Goal: Information Seeking & Learning: Learn about a topic

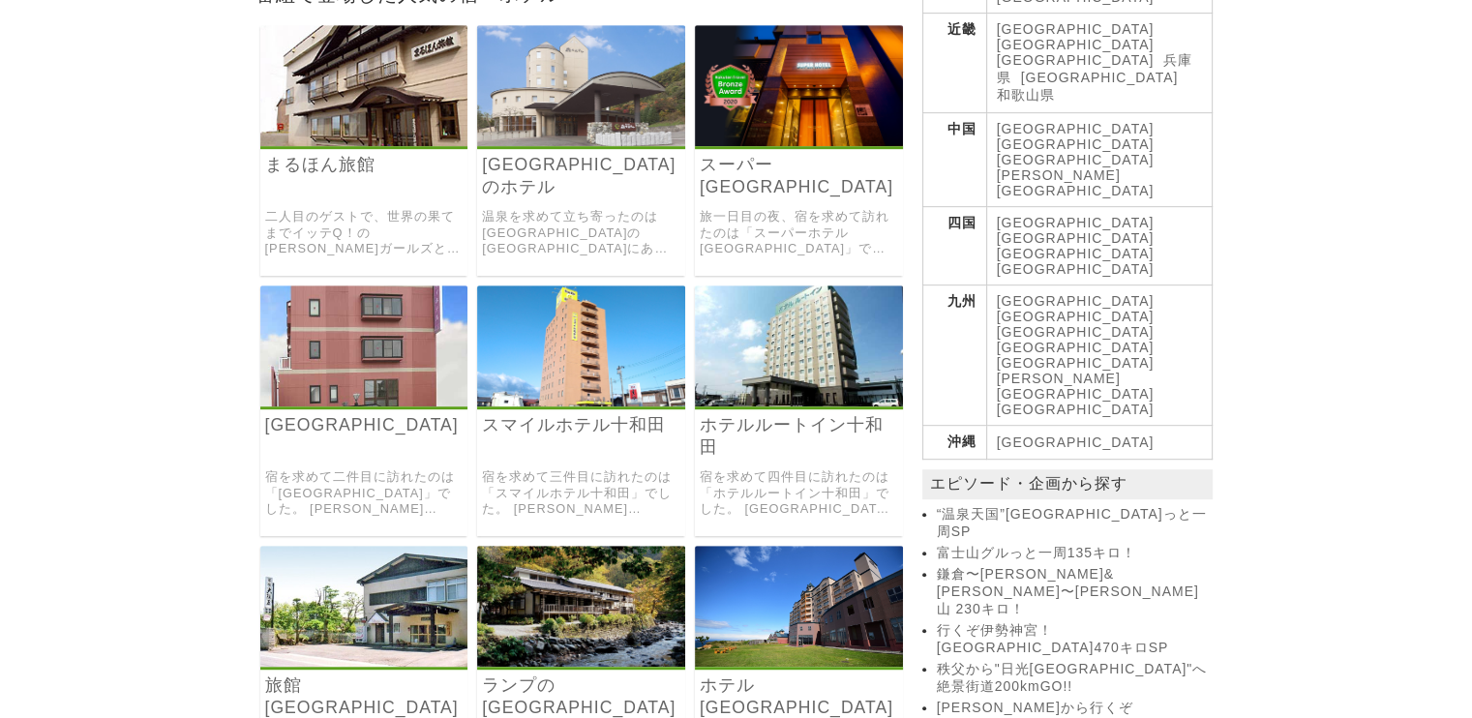
scroll to position [964, 0]
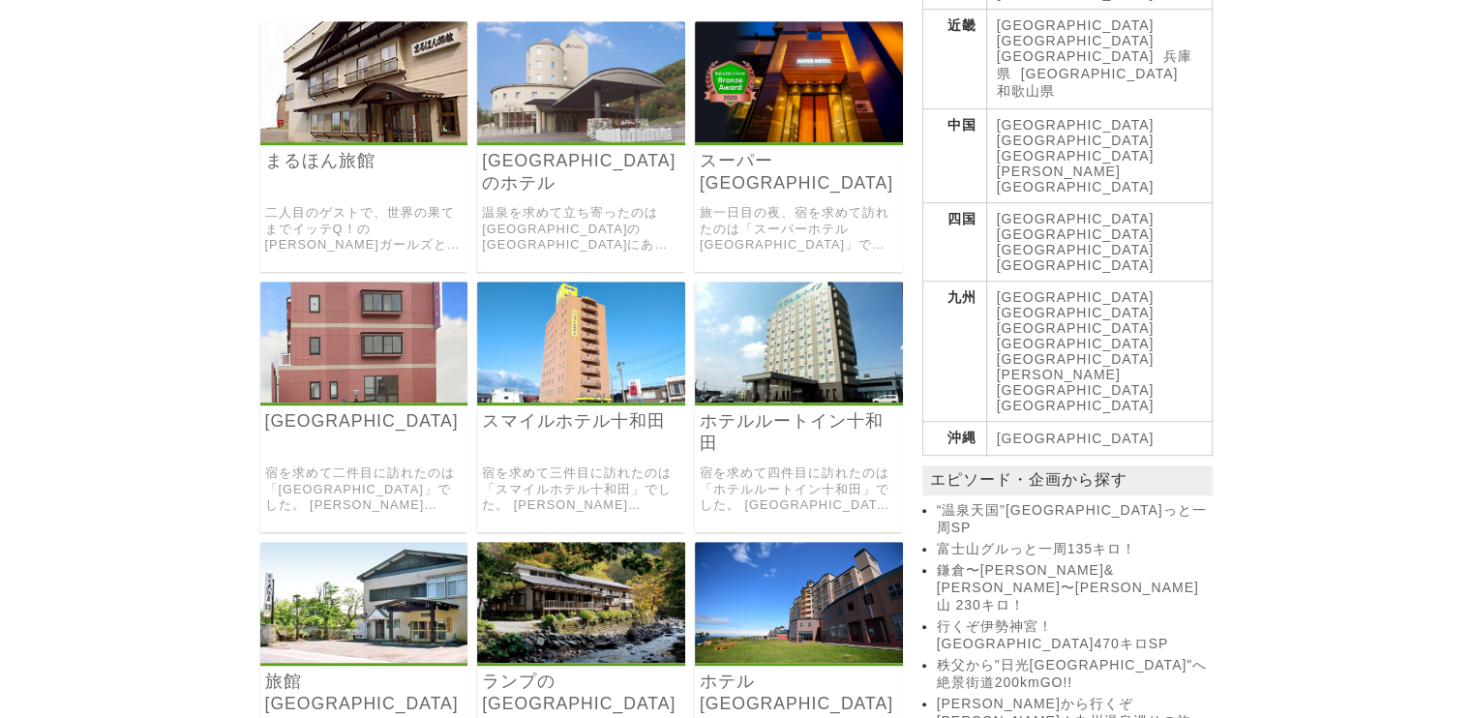
click at [798, 466] on link "宿を求めて四件目に訪れたのは「ホテルルートイン十和田」でした。 [GEOGRAPHIC_DATA]は徒歩5分。ラジウム人工温泉の大浴場あり。 朝食はバイキング…" at bounding box center [799, 490] width 198 height 48
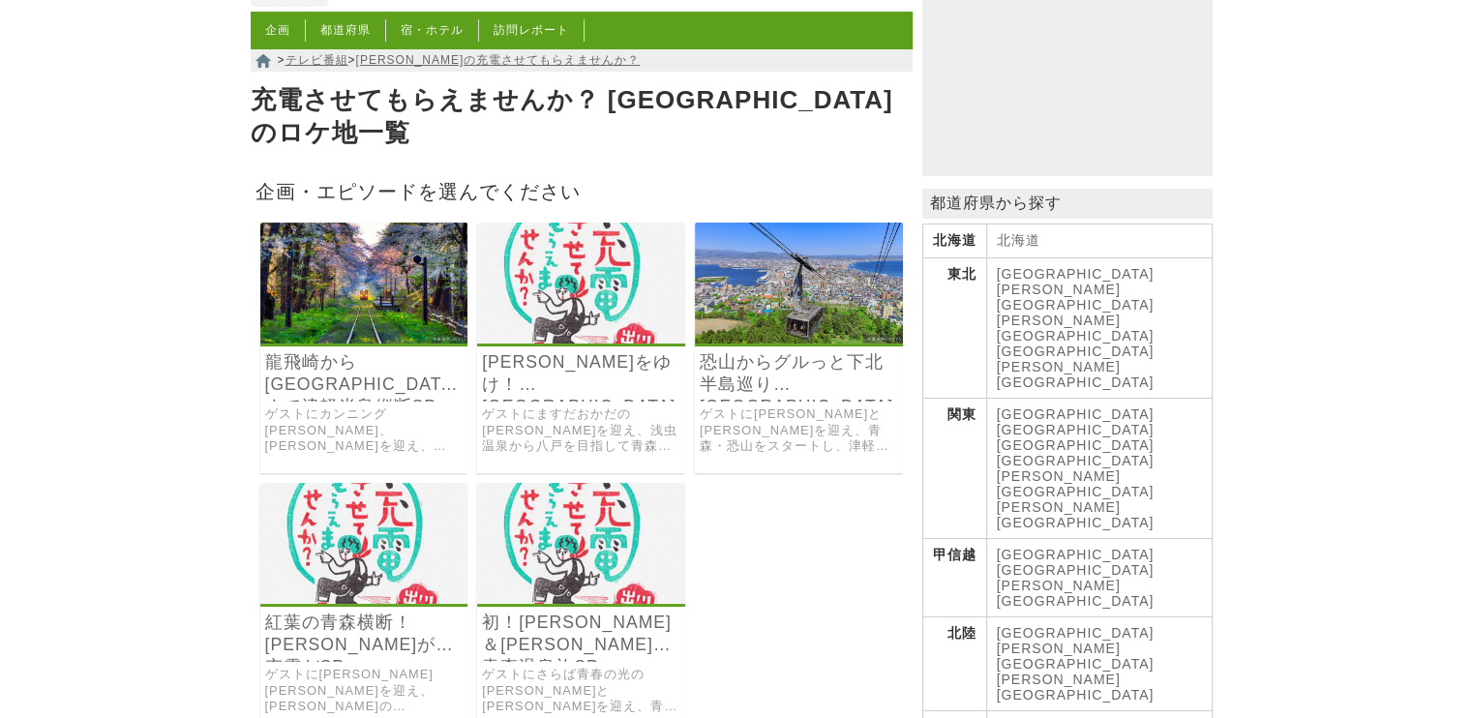
scroll to position [164, 0]
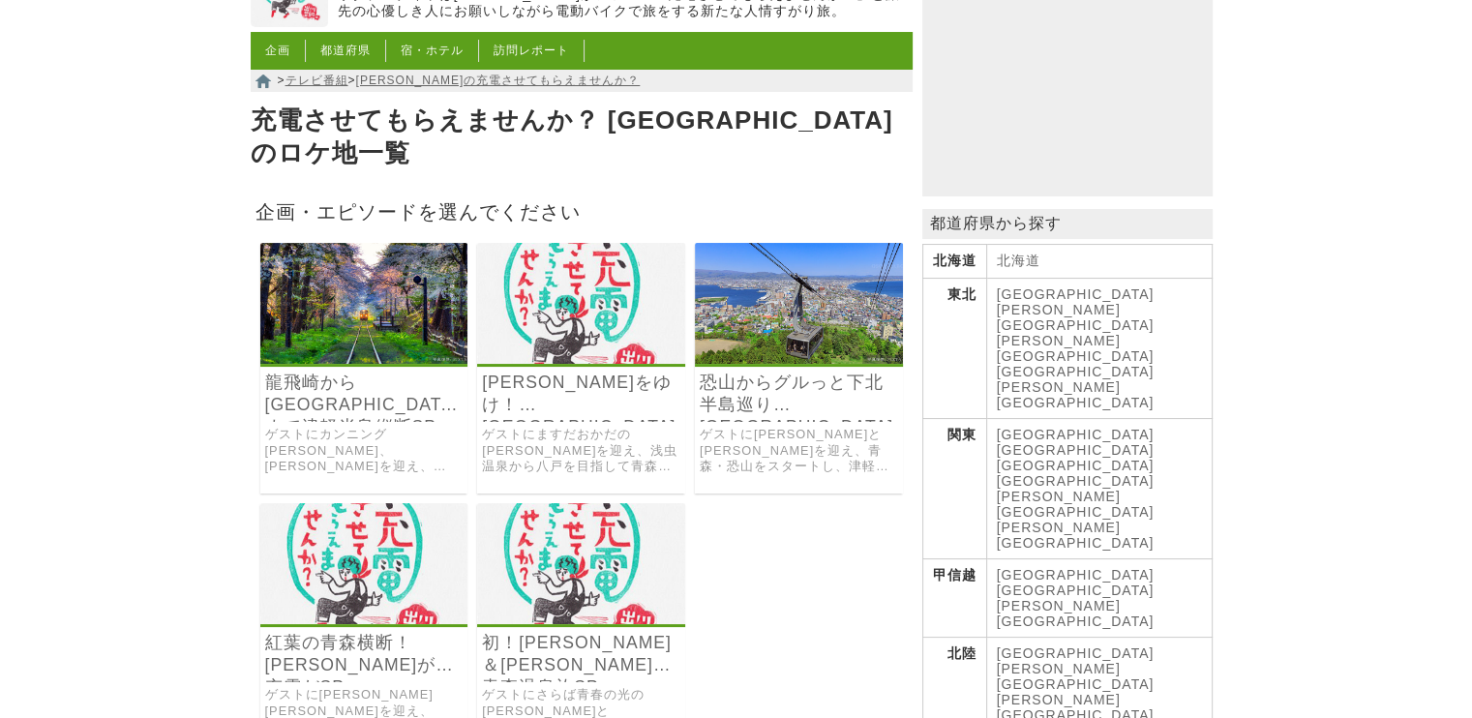
click at [1016, 302] on link "[GEOGRAPHIC_DATA]" at bounding box center [1076, 293] width 158 height 15
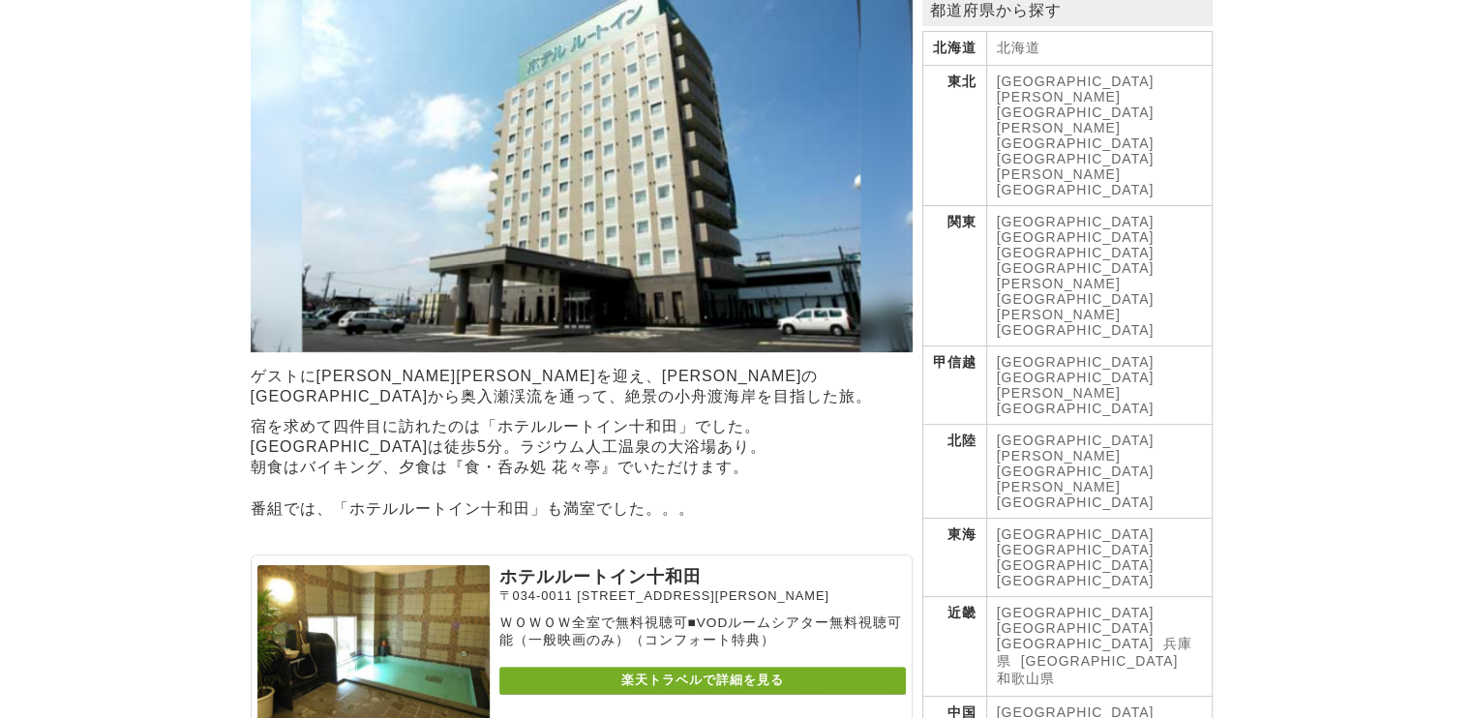
scroll to position [380, 0]
